Goal: Task Accomplishment & Management: Use online tool/utility

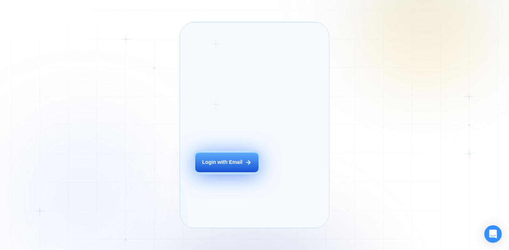
click at [237, 168] on button "Login with Email" at bounding box center [226, 163] width 63 height 20
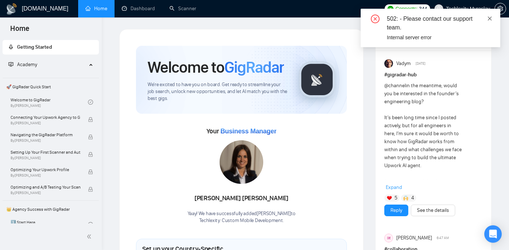
click at [488, 17] on icon "close" at bounding box center [490, 18] width 4 height 4
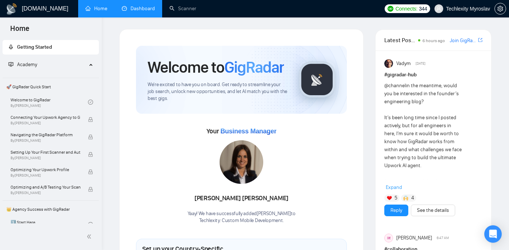
click at [133, 9] on link "Dashboard" at bounding box center [138, 8] width 33 height 6
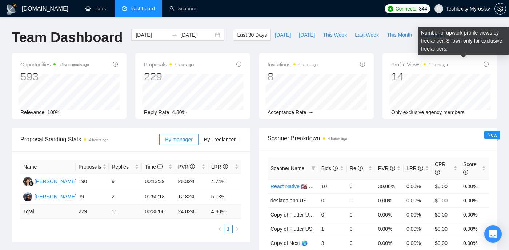
click at [486, 63] on icon "info-circle" at bounding box center [486, 64] width 5 height 5
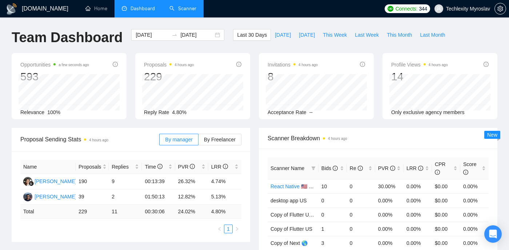
click at [181, 6] on link "Scanner" at bounding box center [182, 8] width 27 height 6
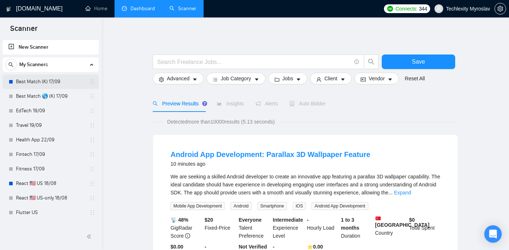
click at [65, 83] on link "Best Match (K) 17/09" at bounding box center [50, 82] width 69 height 15
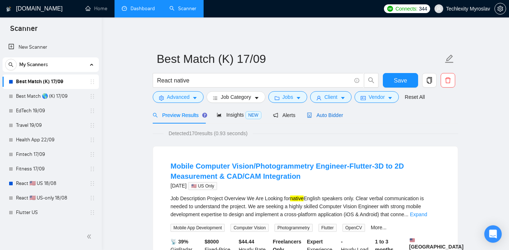
click at [317, 116] on span "Auto Bidder" at bounding box center [325, 115] width 36 height 6
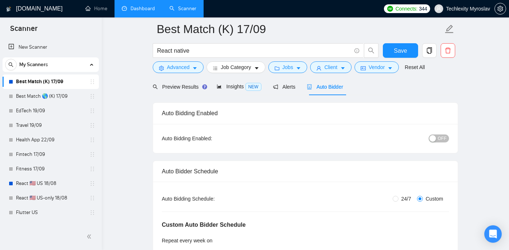
scroll to position [20, 0]
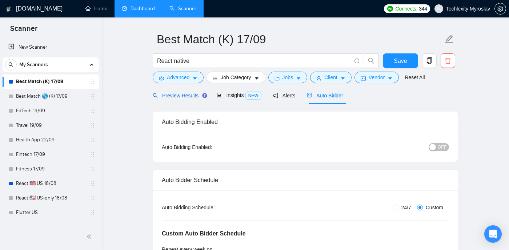
click at [185, 96] on span "Preview Results" at bounding box center [179, 96] width 52 height 6
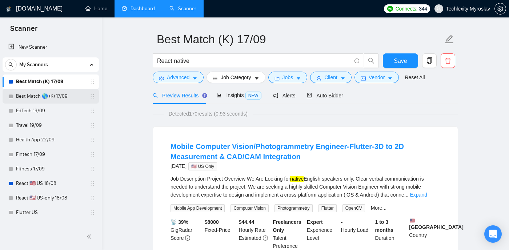
click at [67, 99] on link "Best Match 🌎 (K) 17/09" at bounding box center [50, 96] width 69 height 15
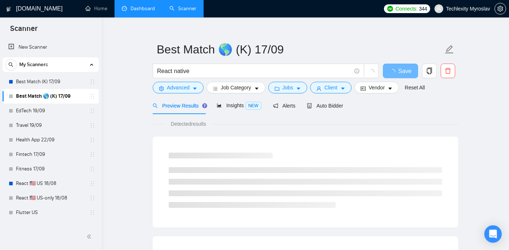
scroll to position [20, 0]
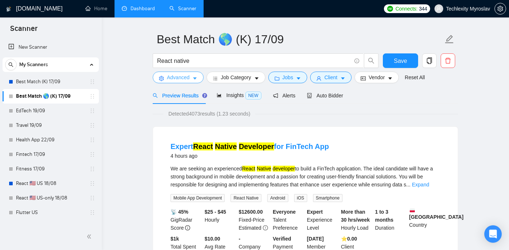
click at [196, 78] on icon "caret-down" at bounding box center [195, 79] width 4 height 2
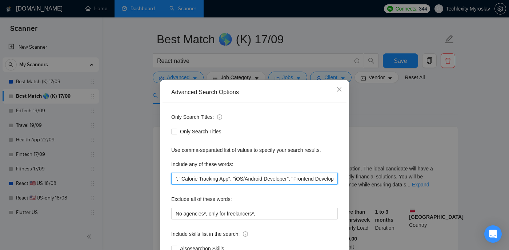
drag, startPoint x: 240, startPoint y: 178, endPoint x: 339, endPoint y: 178, distance: 98.6
click at [339, 178] on div "Only Search Titles: Only Search Titles Use comma-separated list of values to sp…" at bounding box center [255, 187] width 184 height 169
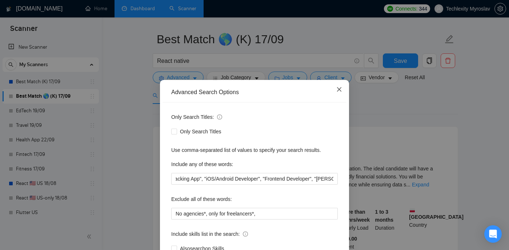
click at [334, 88] on span "Close" at bounding box center [340, 90] width 20 height 20
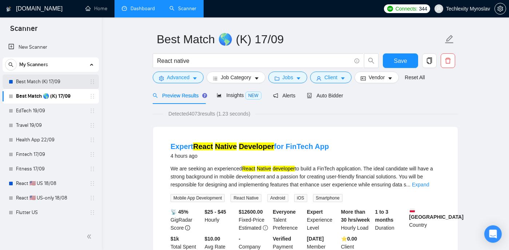
click at [66, 84] on link "Best Match (K) 17/09" at bounding box center [50, 82] width 69 height 15
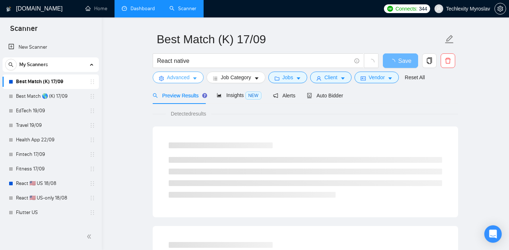
click at [185, 81] on span "Advanced" at bounding box center [178, 77] width 23 height 8
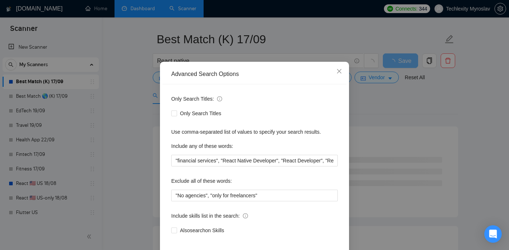
scroll to position [20, 0]
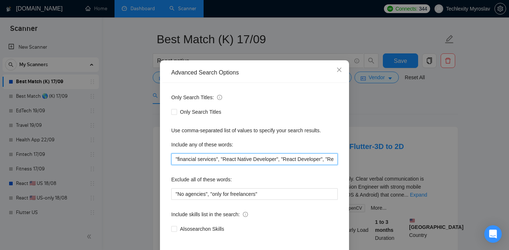
drag, startPoint x: 216, startPoint y: 161, endPoint x: 323, endPoint y: 159, distance: 106.2
click at [323, 159] on input ""financial services", "React Native Developer", "React Developer", "React JS", …" at bounding box center [254, 159] width 167 height 12
click at [311, 161] on input ""financial services", "React Native Developer", "React Developer", "React JS", …" at bounding box center [254, 159] width 167 height 12
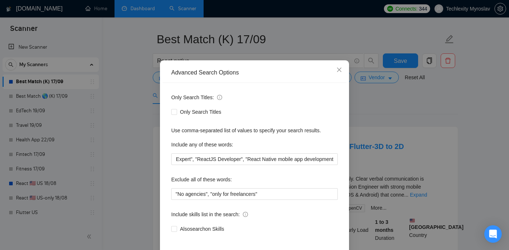
scroll to position [0, 0]
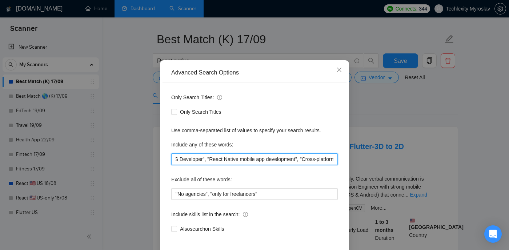
drag, startPoint x: 263, startPoint y: 158, endPoint x: 330, endPoint y: 160, distance: 67.3
click at [330, 160] on input ""financial services", "React Native Developer", "React Developer", "React JS", …" at bounding box center [254, 159] width 167 height 12
click at [304, 171] on div "Only Search Titles: Only Search Titles Use comma-separated list of values to sp…" at bounding box center [255, 167] width 184 height 169
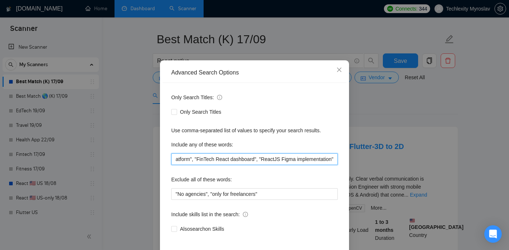
drag, startPoint x: 311, startPoint y: 157, endPoint x: 384, endPoint y: 157, distance: 72.7
click at [384, 157] on div "Advanced Search Options Only Search Titles: Only Search Titles Use comma-separa…" at bounding box center [254, 125] width 509 height 250
click at [314, 159] on input ""financial services", "React Native Developer", "React Developer", "React JS", …" at bounding box center [254, 159] width 167 height 12
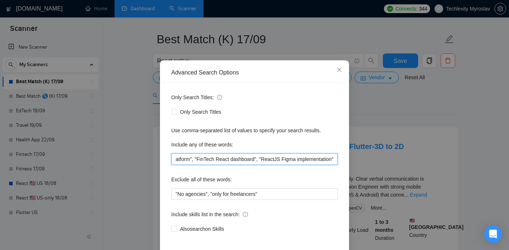
scroll to position [0, 0]
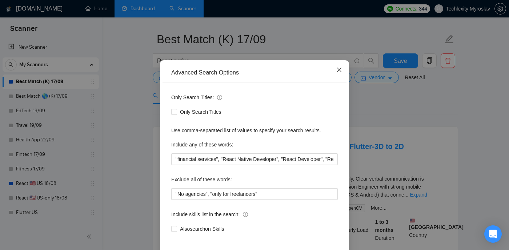
click at [335, 71] on span "Close" at bounding box center [340, 70] width 20 height 20
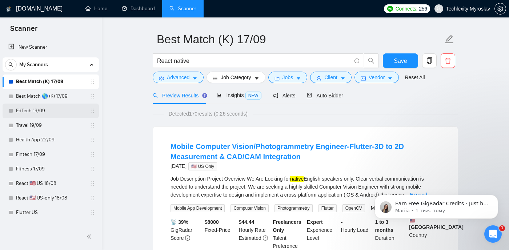
click at [53, 111] on link "EdTech 19/09" at bounding box center [50, 111] width 69 height 15
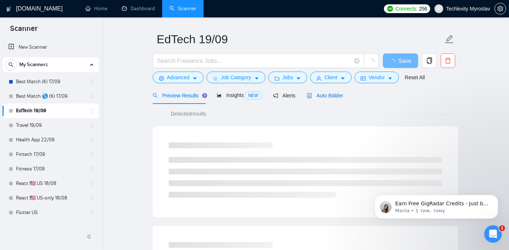
click at [339, 93] on span "Auto Bidder" at bounding box center [325, 96] width 36 height 6
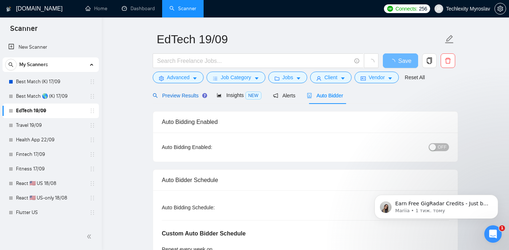
click at [188, 97] on span "Preview Results" at bounding box center [179, 96] width 52 height 6
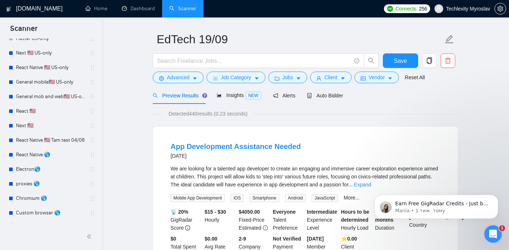
scroll to position [173, 0]
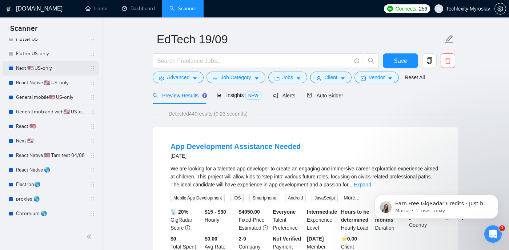
click at [49, 70] on link "Next 🇺🇸 US-only" at bounding box center [50, 68] width 69 height 15
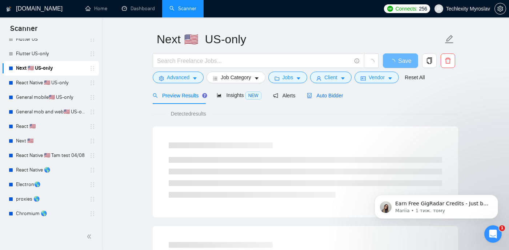
click at [323, 95] on span "Auto Bidder" at bounding box center [325, 96] width 36 height 6
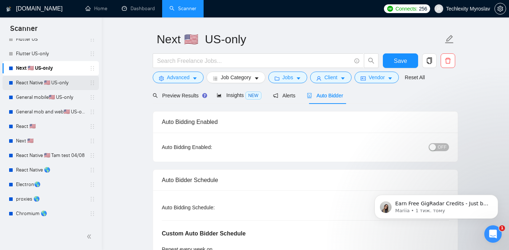
click at [31, 87] on link "React Native 🇺🇸 US-only" at bounding box center [50, 83] width 69 height 15
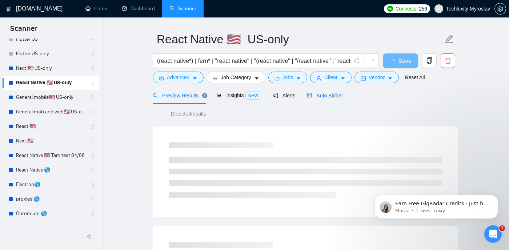
click at [339, 93] on span "Auto Bidder" at bounding box center [325, 96] width 36 height 6
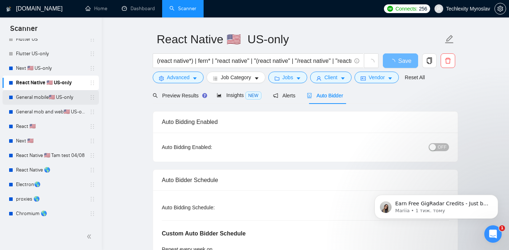
click at [70, 96] on link "General mobile🇺🇸 US-only" at bounding box center [50, 97] width 69 height 15
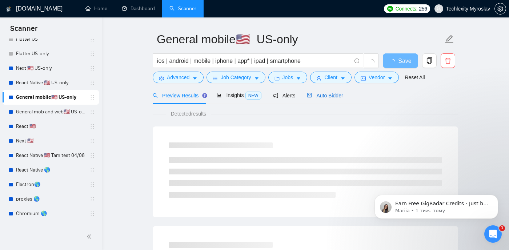
click at [328, 93] on span "Auto Bidder" at bounding box center [325, 96] width 36 height 6
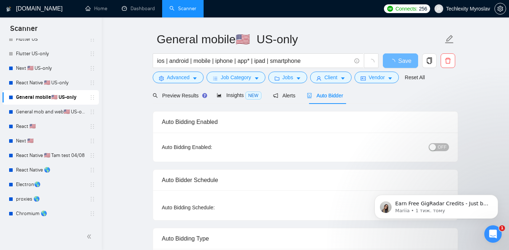
radio input "false"
radio input "true"
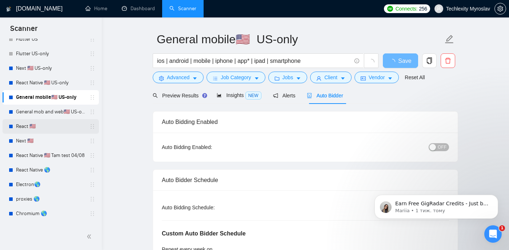
click at [38, 127] on link "React 🇺🇸" at bounding box center [50, 126] width 69 height 15
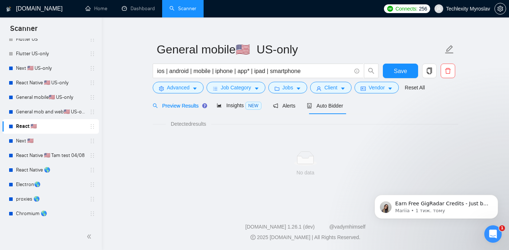
scroll to position [20, 0]
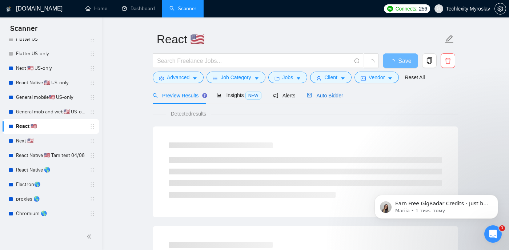
click at [323, 93] on span "Auto Bidder" at bounding box center [325, 96] width 36 height 6
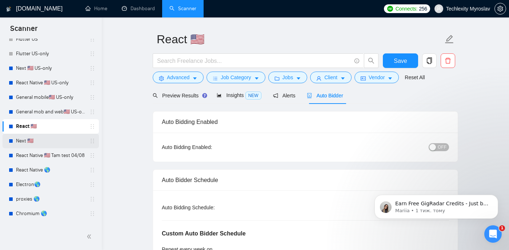
click at [40, 143] on link "Next 🇺🇸" at bounding box center [50, 141] width 69 height 15
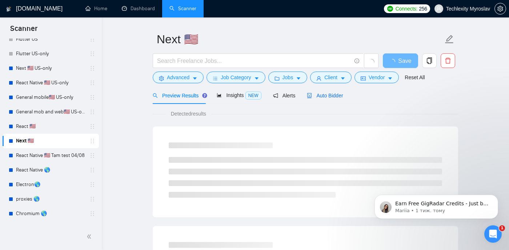
click at [335, 96] on span "Auto Bidder" at bounding box center [325, 96] width 36 height 6
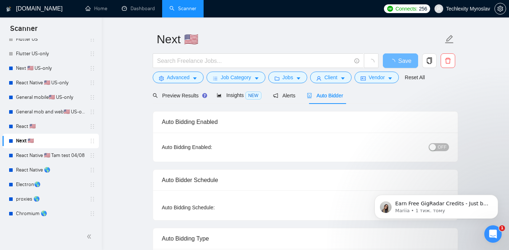
radio input "false"
radio input "true"
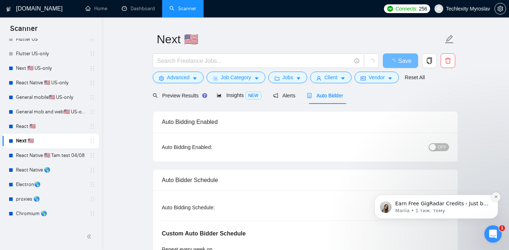
click at [496, 197] on icon "Dismiss notification" at bounding box center [496, 197] width 3 height 3
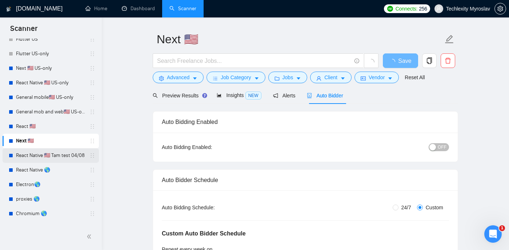
click at [51, 155] on link "React Native 🇺🇸 Tam test 04/08" at bounding box center [50, 155] width 69 height 15
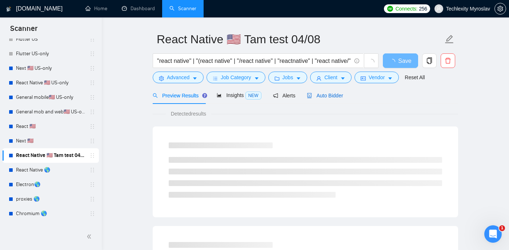
click at [336, 95] on span "Auto Bidder" at bounding box center [325, 96] width 36 height 6
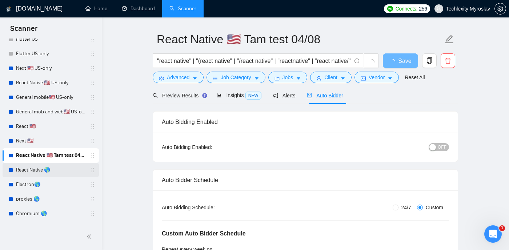
click at [52, 174] on link "React Native 🌎" at bounding box center [50, 170] width 69 height 15
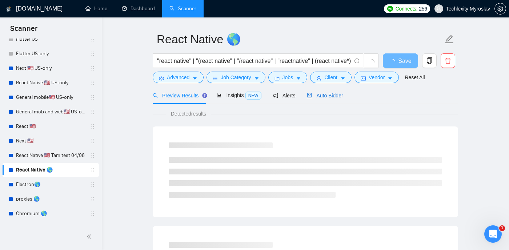
click at [325, 92] on div "Auto Bidder" at bounding box center [325, 96] width 36 height 8
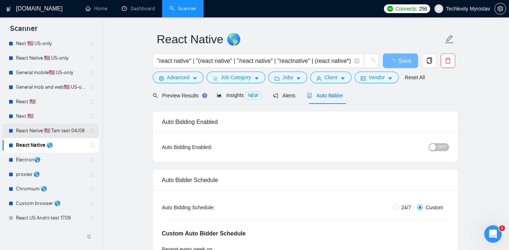
scroll to position [201, 0]
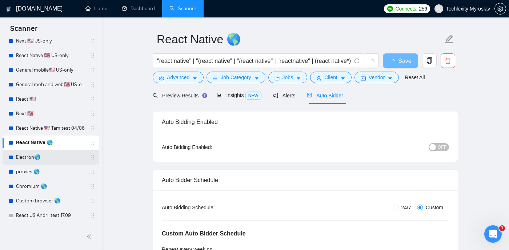
click at [46, 152] on link "Electron🌎" at bounding box center [50, 157] width 69 height 15
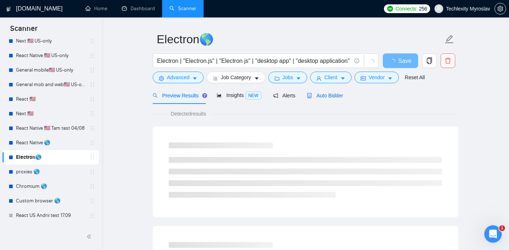
click at [327, 98] on span "Auto Bidder" at bounding box center [325, 96] width 36 height 6
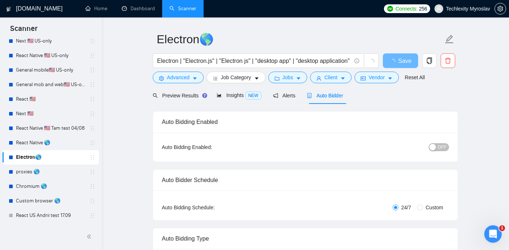
radio input "false"
radio input "true"
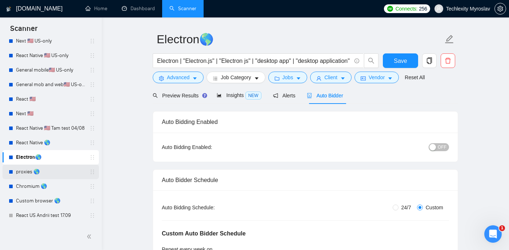
click at [59, 172] on link "proxies 🌎" at bounding box center [50, 172] width 69 height 15
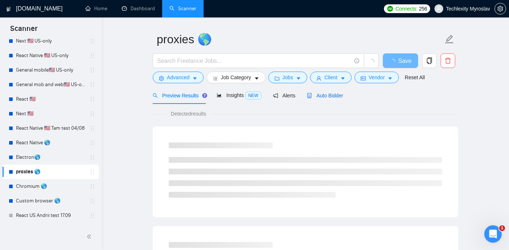
click at [330, 94] on span "Auto Bidder" at bounding box center [325, 96] width 36 height 6
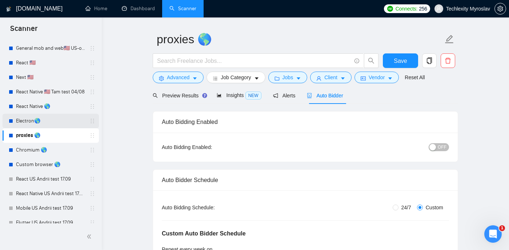
scroll to position [243, 0]
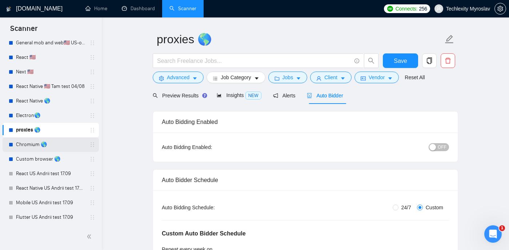
click at [58, 145] on link "Chromium 🌎" at bounding box center [50, 144] width 69 height 15
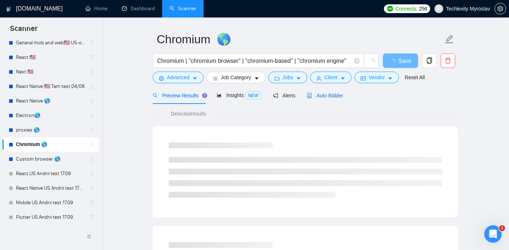
click at [323, 94] on span "Auto Bidder" at bounding box center [325, 96] width 36 height 6
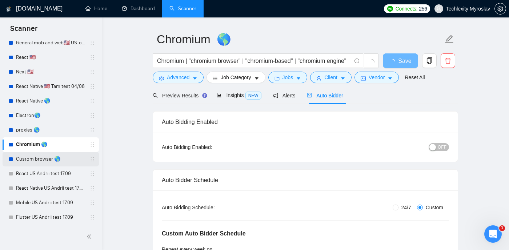
click at [67, 156] on link "Custom browser 🌎" at bounding box center [50, 159] width 69 height 15
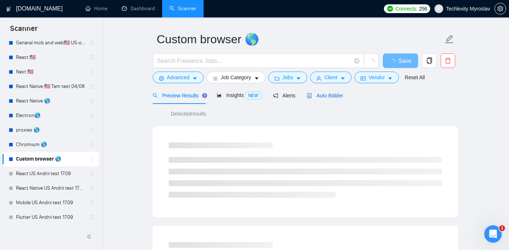
click at [328, 96] on span "Auto Bidder" at bounding box center [325, 96] width 36 height 6
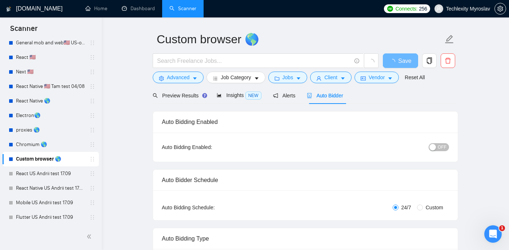
radio input "false"
radio input "true"
